Goal: Transaction & Acquisition: Subscribe to service/newsletter

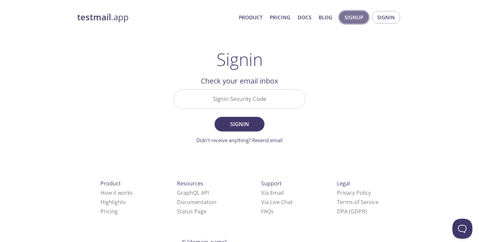
click at [352, 21] on span "Signup" at bounding box center [354, 17] width 19 height 9
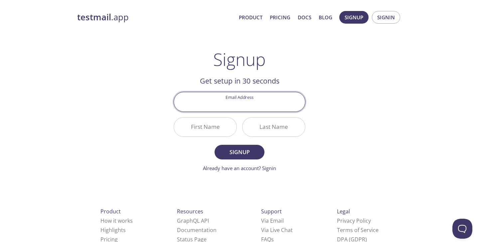
click at [257, 105] on input "Email Address" at bounding box center [239, 101] width 131 height 19
type input "[PERSON_NAME][EMAIL_ADDRESS][DOMAIN_NAME]"
click at [213, 129] on input "First Name" at bounding box center [205, 127] width 63 height 19
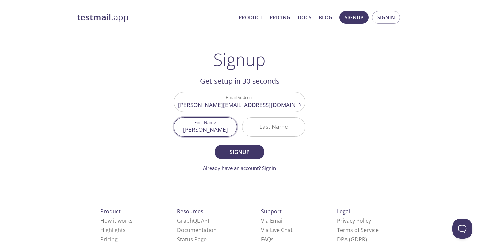
type input "[PERSON_NAME]"
click at [265, 131] on input "Last Name" at bounding box center [274, 127] width 63 height 19
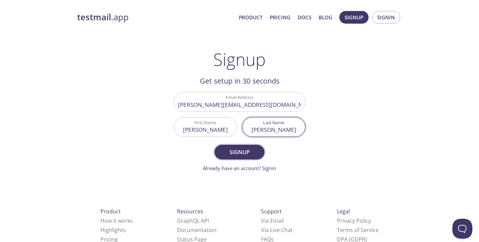
type input "Sharma"
click at [248, 150] on span "Signup" at bounding box center [239, 151] width 35 height 9
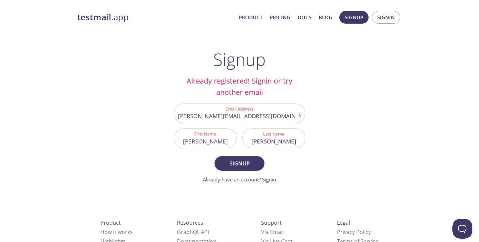
click at [226, 181] on link "Already have an account? Signin" at bounding box center [239, 179] width 73 height 7
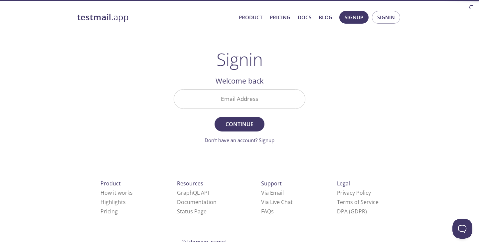
click at [234, 97] on input "Email Address" at bounding box center [239, 99] width 131 height 19
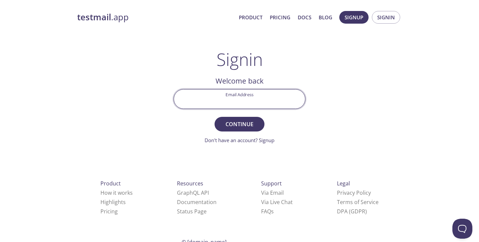
type input "nupur.sharma@datamaran.com"
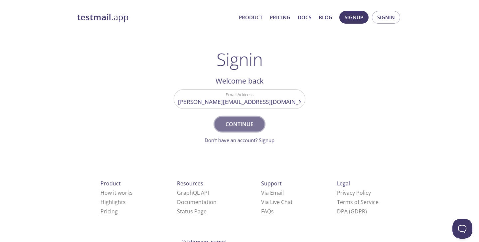
click at [238, 122] on span "Continue" at bounding box center [239, 124] width 35 height 9
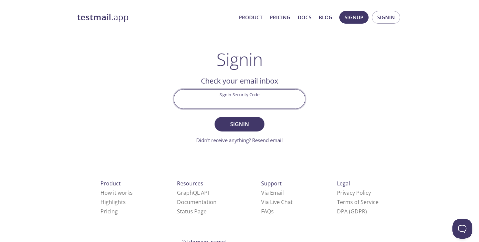
click at [265, 93] on input "Signin Security Code" at bounding box center [239, 99] width 131 height 19
paste input "6U1T9GV"
type input "6U1T9GV"
click at [241, 121] on span "Signin" at bounding box center [239, 124] width 35 height 9
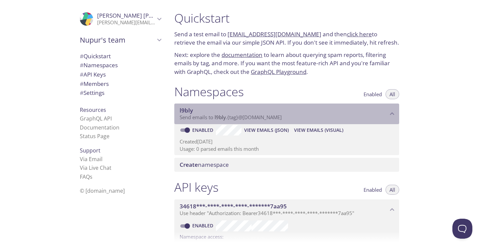
click at [226, 113] on span "l9bly" at bounding box center [284, 110] width 208 height 7
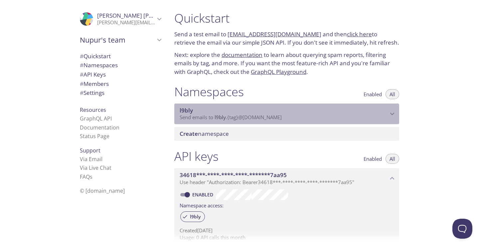
click at [226, 113] on span "l9bly" at bounding box center [284, 110] width 208 height 7
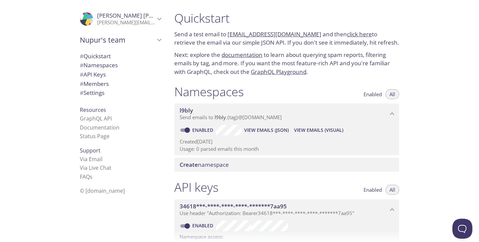
click at [368, 94] on span "Enabled" at bounding box center [373, 94] width 18 height 0
click at [390, 94] on span "All" at bounding box center [393, 94] width 6 height 0
